Goal: Task Accomplishment & Management: Complete application form

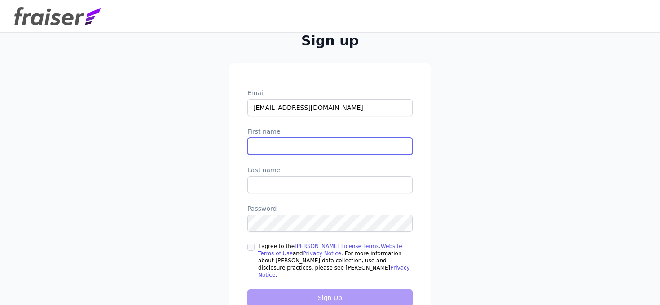
click at [328, 151] on input "First name" at bounding box center [329, 146] width 165 height 17
type input "Nisha"
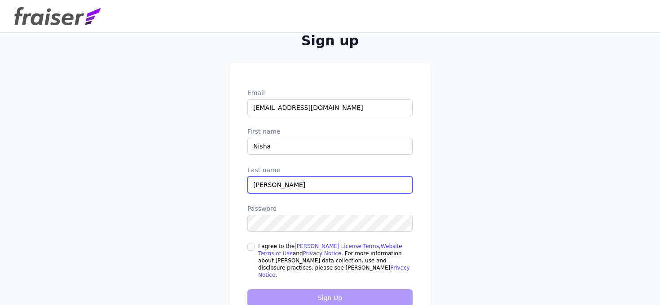
type input "Desai"
click at [303, 251] on link "Privacy Notice" at bounding box center [322, 254] width 39 height 6
click at [251, 243] on div at bounding box center [250, 247] width 7 height 9
click at [252, 247] on input "I agree to the Fraiser License Terms , Website Terms of Use and Privacy Notice …" at bounding box center [250, 247] width 7 height 7
checkbox input "true"
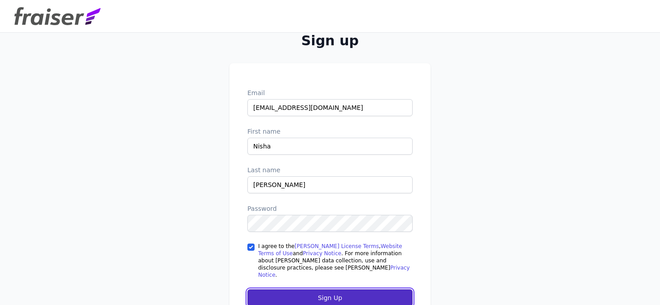
click at [287, 290] on input "Sign Up" at bounding box center [329, 298] width 165 height 17
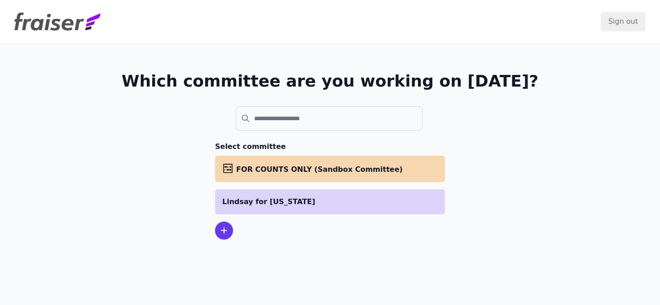
click at [301, 190] on li "Lindsay for Iowa" at bounding box center [330, 202] width 230 height 25
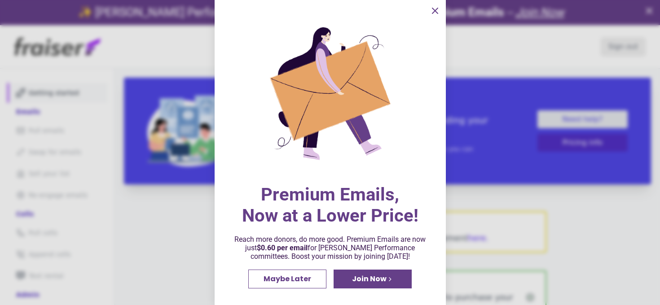
click at [429, 12] on button "information" at bounding box center [435, 11] width 18 height 18
